Goal: Information Seeking & Learning: Learn about a topic

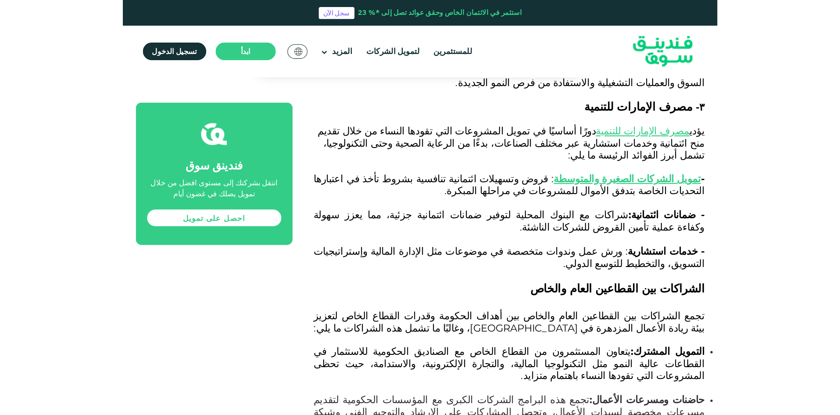
scroll to position [1536, 0]
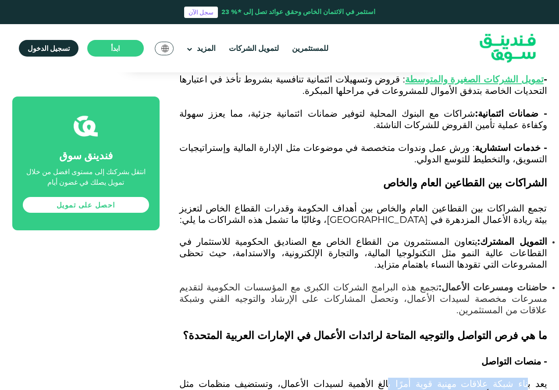
drag, startPoint x: 533, startPoint y: 270, endPoint x: 432, endPoint y: 272, distance: 101.0
click at [432, 378] on span "يعد بناء شبكة علاقات مهنية قوية أمرًا بالغ الأهمية لسيدات الأعمال، وتستضيف منظم…" at bounding box center [363, 389] width 368 height 23
drag, startPoint x: 534, startPoint y: 270, endPoint x: 454, endPoint y: 270, distance: 80.3
click at [454, 378] on span "يعد بناء شبكة علاقات مهنية قوية أمرًا بالغ الأهمية لسيدات الأعمال، وتستضيف منظم…" at bounding box center [363, 389] width 368 height 23
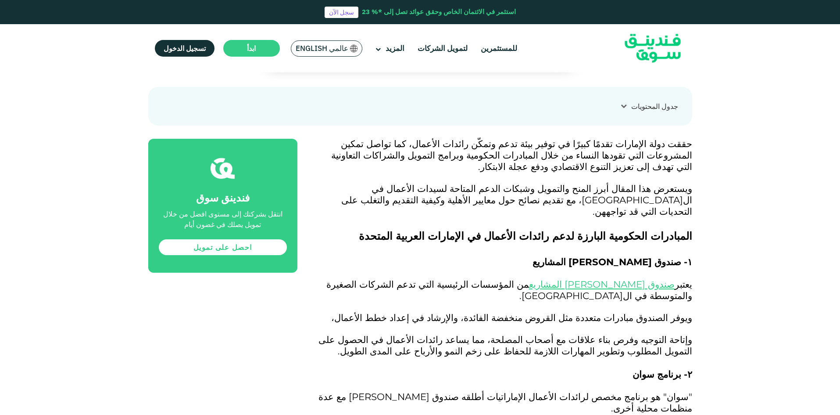
scroll to position [439, 0]
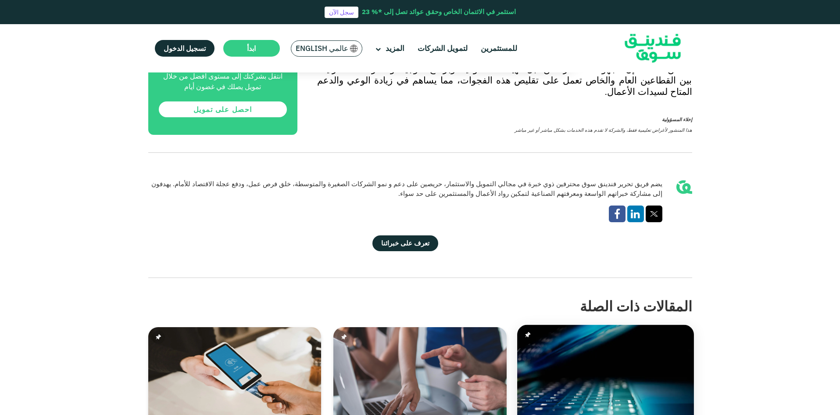
scroll to position [2457, 0]
